Goal: Information Seeking & Learning: Learn about a topic

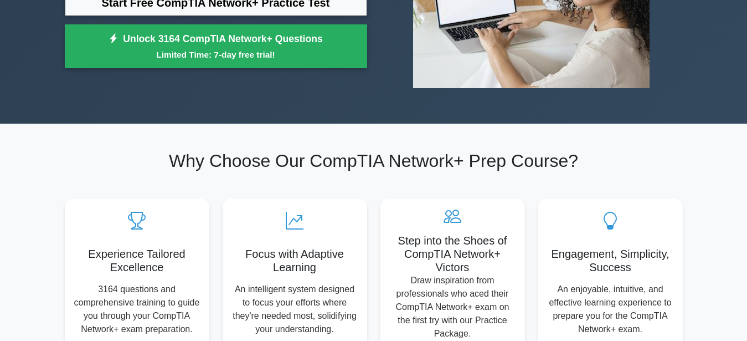
scroll to position [34, 0]
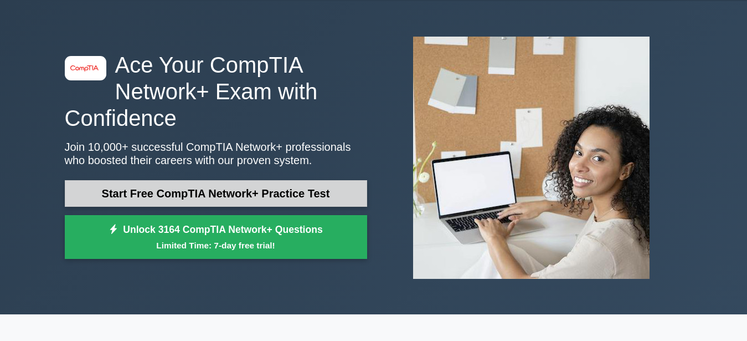
click at [304, 194] on link "Start Free CompTIA Network+ Practice Test" at bounding box center [216, 193] width 302 height 27
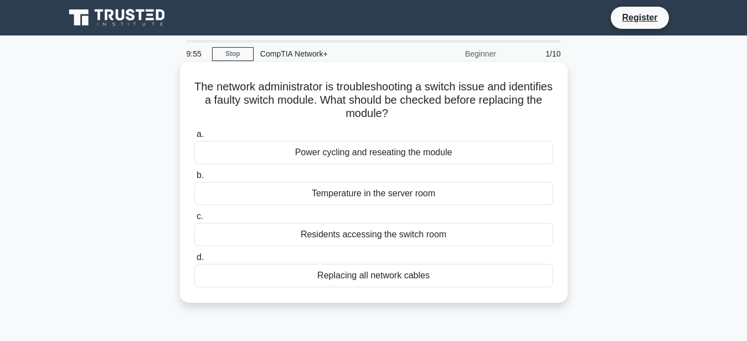
drag, startPoint x: 197, startPoint y: 88, endPoint x: 407, endPoint y: 119, distance: 211.7
click at [407, 119] on h5 "The network administrator is troubleshooting a switch issue and identifies a fa…" at bounding box center [373, 100] width 361 height 41
click at [353, 107] on h5 "The network administrator is troubleshooting a switch issue and identifies a fa…" at bounding box center [373, 100] width 361 height 41
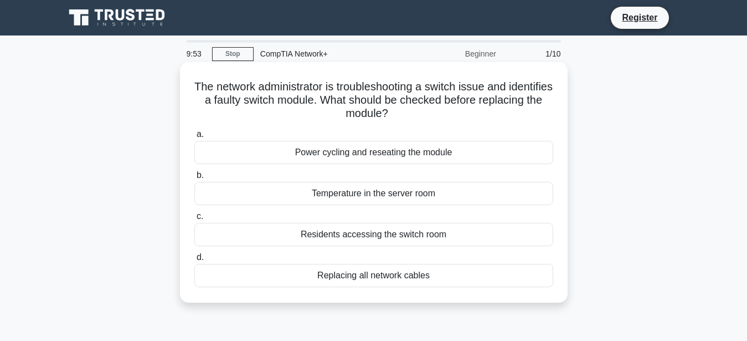
copy icon
click at [373, 272] on div "Replacing all network cables" at bounding box center [373, 275] width 359 height 23
click at [194, 261] on input "d. Replacing all network cables" at bounding box center [194, 257] width 0 height 7
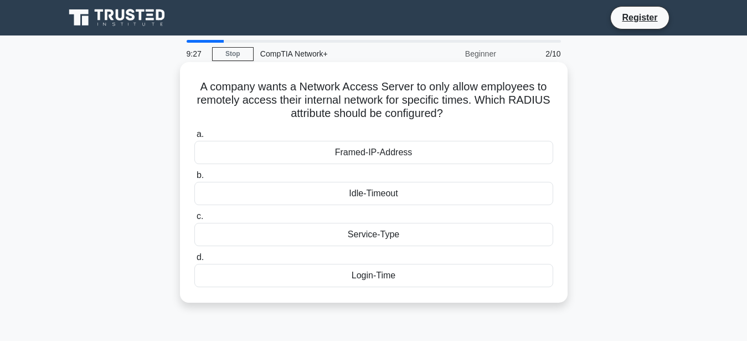
click at [257, 89] on h5 "A company wants a Network Access Server to only allow employees to remotely acc…" at bounding box center [373, 100] width 361 height 41
copy icon
click at [384, 231] on div "Service-Type" at bounding box center [373, 234] width 359 height 23
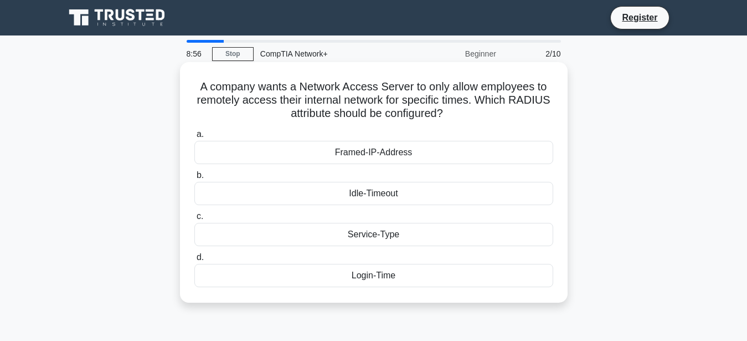
click at [194, 220] on input "c. Service-Type" at bounding box center [194, 216] width 0 height 7
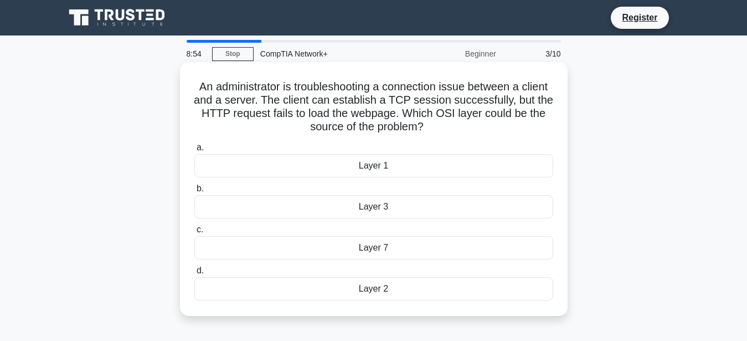
click at [418, 115] on h5 "An administrator is troubleshooting a connection issue between a client and a s…" at bounding box center [373, 107] width 361 height 54
click at [419, 115] on h5 "An administrator is troubleshooting a connection issue between a client and a s…" at bounding box center [373, 107] width 361 height 54
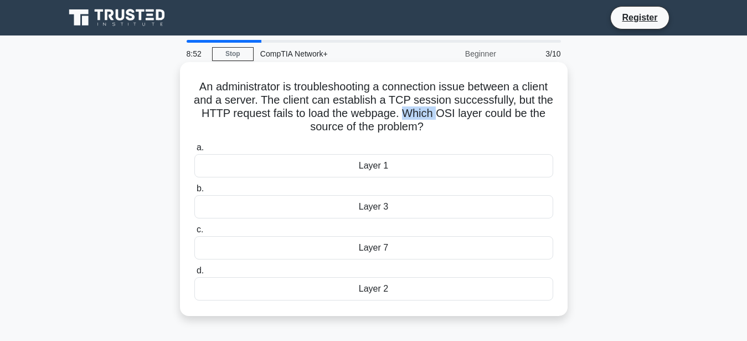
click at [419, 115] on h5 "An administrator is troubleshooting a connection issue between a client and a s…" at bounding box center [373, 107] width 361 height 54
copy icon
click at [475, 141] on div "a. Layer 1 b. Layer 3 c." at bounding box center [374, 221] width 372 height 164
click at [398, 243] on div "Layer 7" at bounding box center [373, 247] width 359 height 23
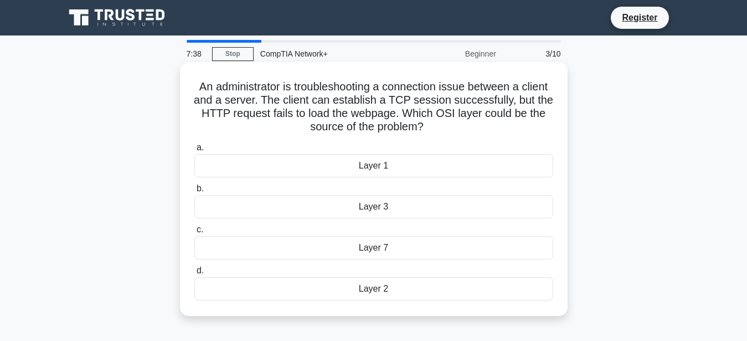
click at [194, 233] on input "c. Layer 7" at bounding box center [194, 229] width 0 height 7
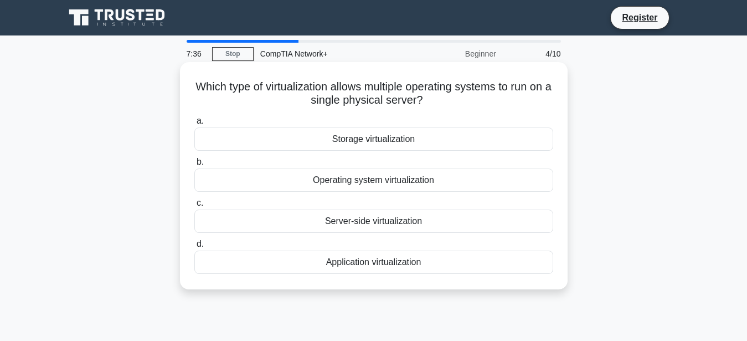
click at [376, 89] on h5 "Which type of virtualization allows multiple operating systems to run on a sing…" at bounding box center [373, 94] width 361 height 28
copy icon
click at [406, 260] on div "Application virtualization" at bounding box center [373, 261] width 359 height 23
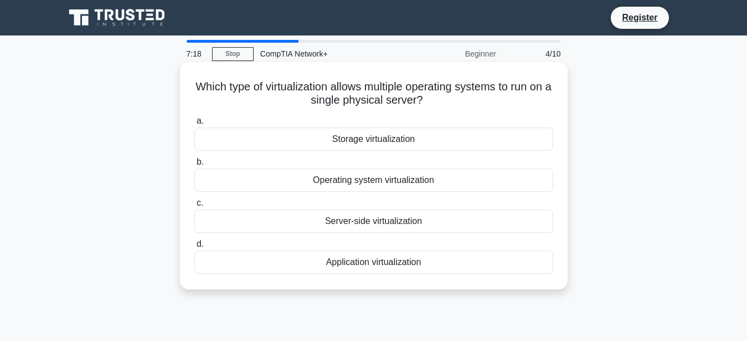
click at [194, 248] on input "d. Application virtualization" at bounding box center [194, 243] width 0 height 7
